Goal: Information Seeking & Learning: Check status

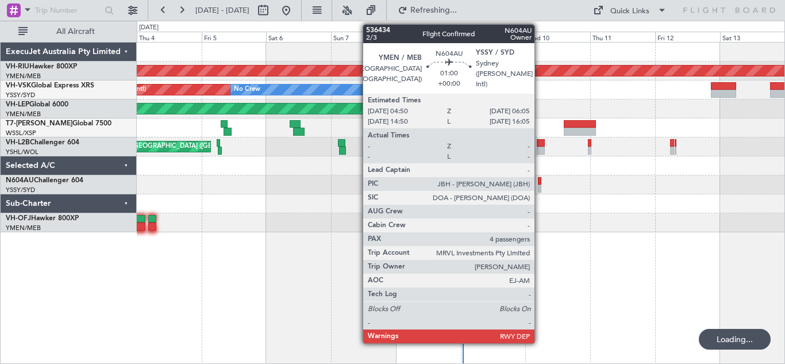
click at [540, 183] on div at bounding box center [539, 181] width 3 height 8
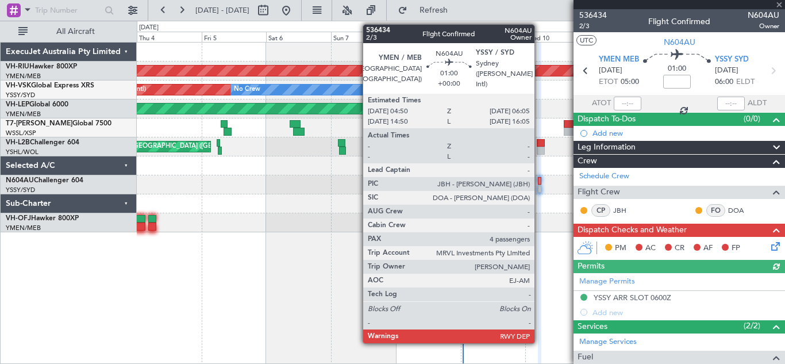
click at [540, 183] on div at bounding box center [539, 181] width 3 height 8
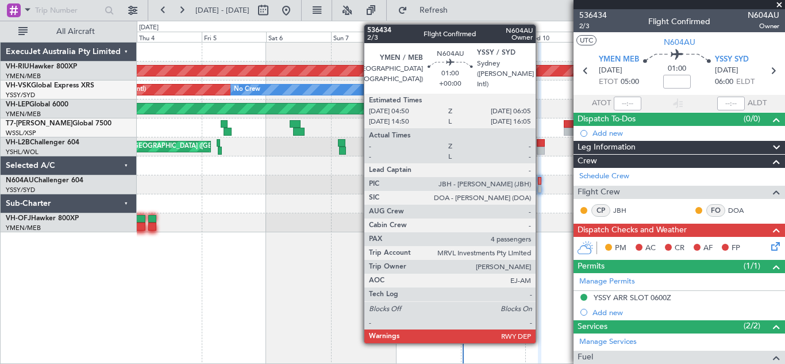
click at [541, 186] on div at bounding box center [539, 189] width 3 height 8
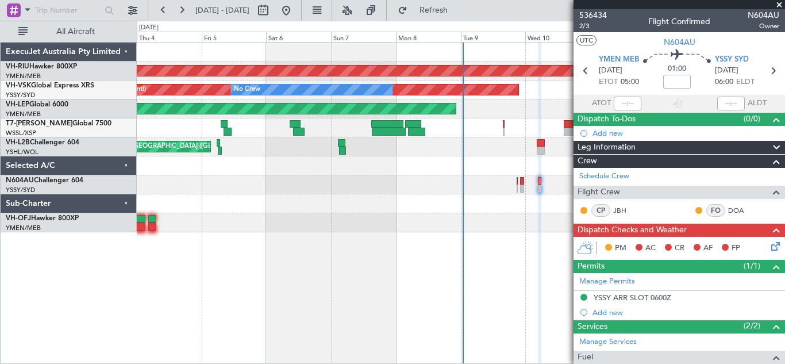
click at [779, 3] on span at bounding box center [780, 5] width 12 height 10
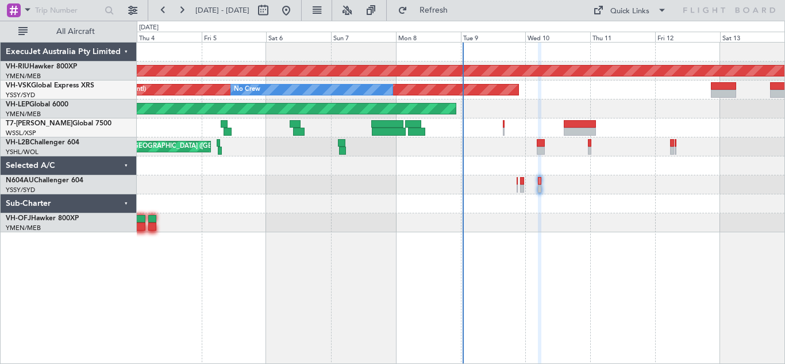
type input "0"
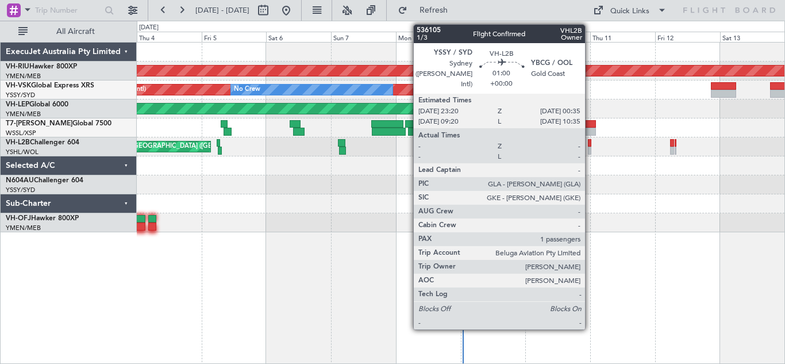
click at [591, 147] on div at bounding box center [589, 151] width 3 height 8
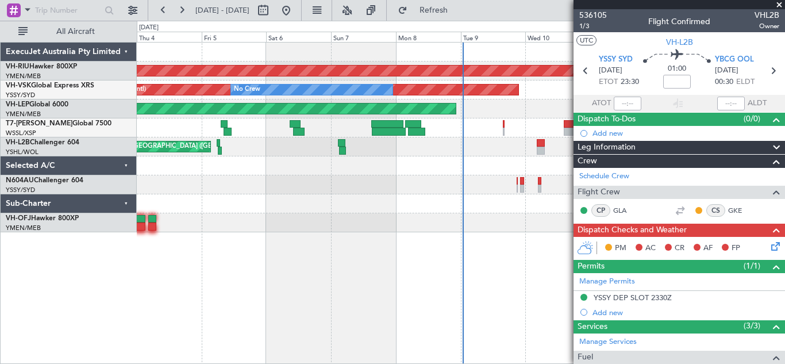
click at [779, 6] on span at bounding box center [780, 5] width 12 height 10
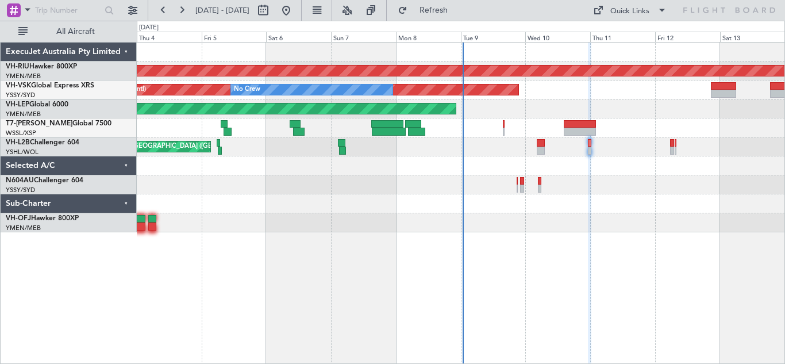
type input "0"
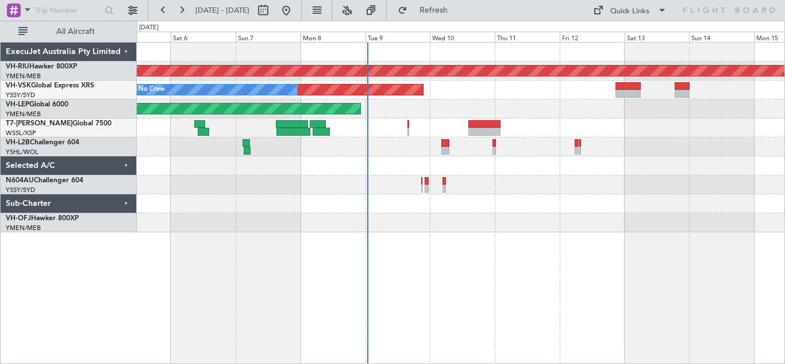
click at [577, 121] on div "Planned Maint [GEOGRAPHIC_DATA] ([GEOGRAPHIC_DATA]) Unplanned Maint Sydney ([PE…" at bounding box center [461, 138] width 648 height 190
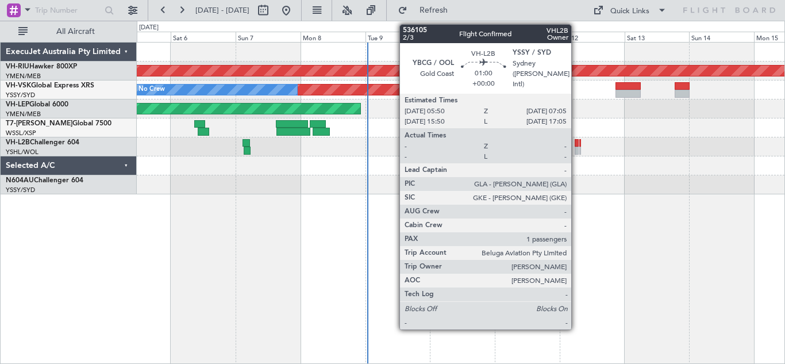
click at [577, 145] on div at bounding box center [576, 143] width 3 height 8
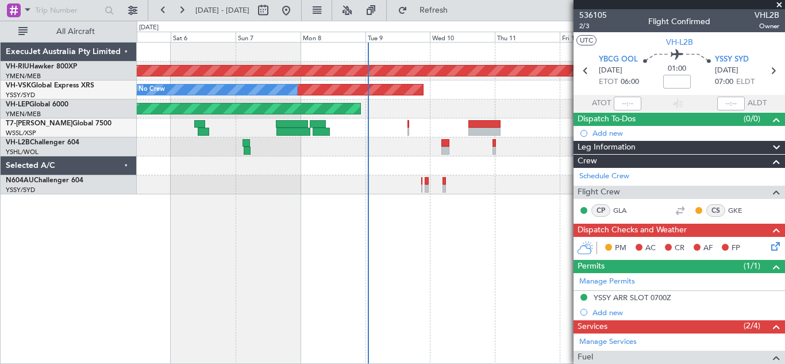
click at [781, 5] on span at bounding box center [780, 5] width 12 height 10
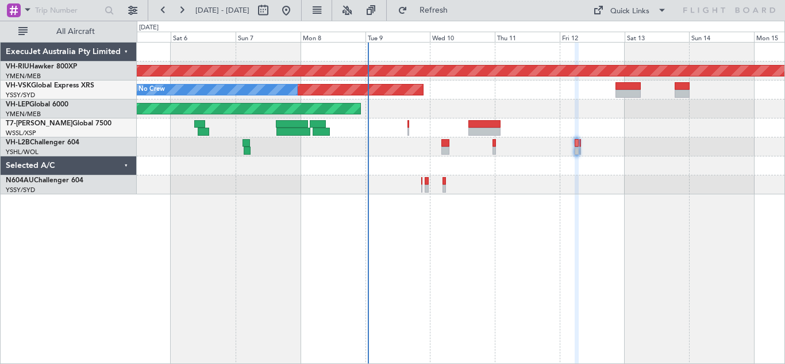
type input "0"
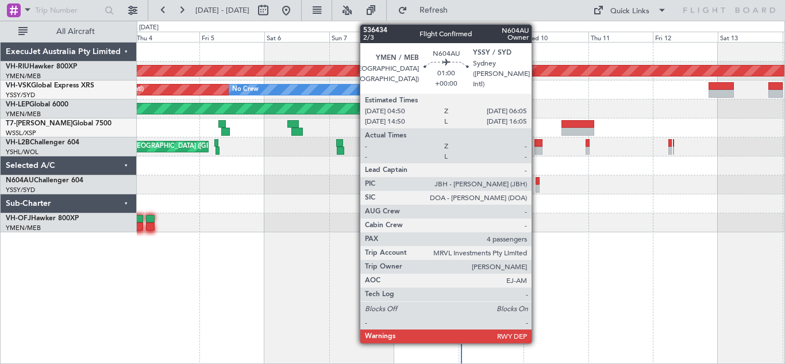
click at [537, 185] on div at bounding box center [537, 189] width 3 height 8
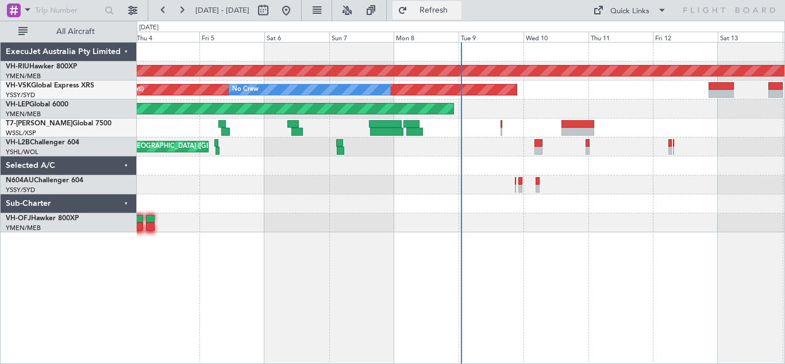
click at [458, 6] on span "Refresh" at bounding box center [434, 10] width 48 height 8
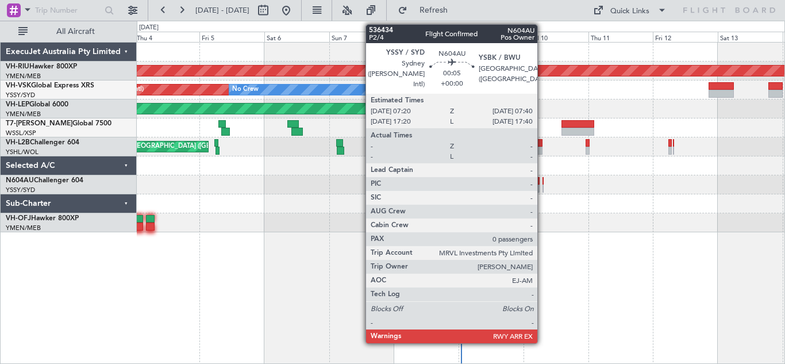
click at [543, 181] on div at bounding box center [543, 181] width 1 height 8
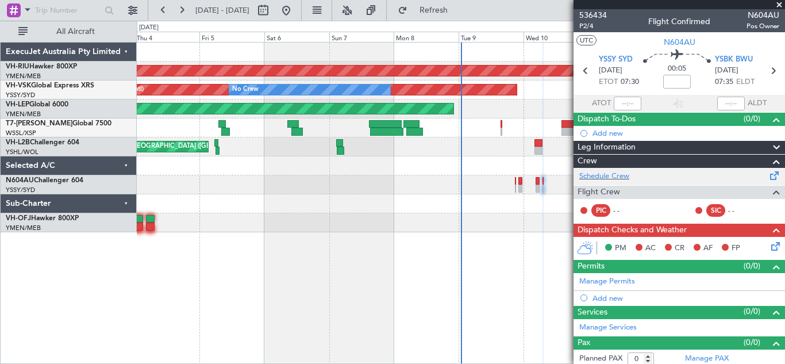
click at [768, 177] on span at bounding box center [775, 173] width 14 height 9
